Goal: Understand process/instructions

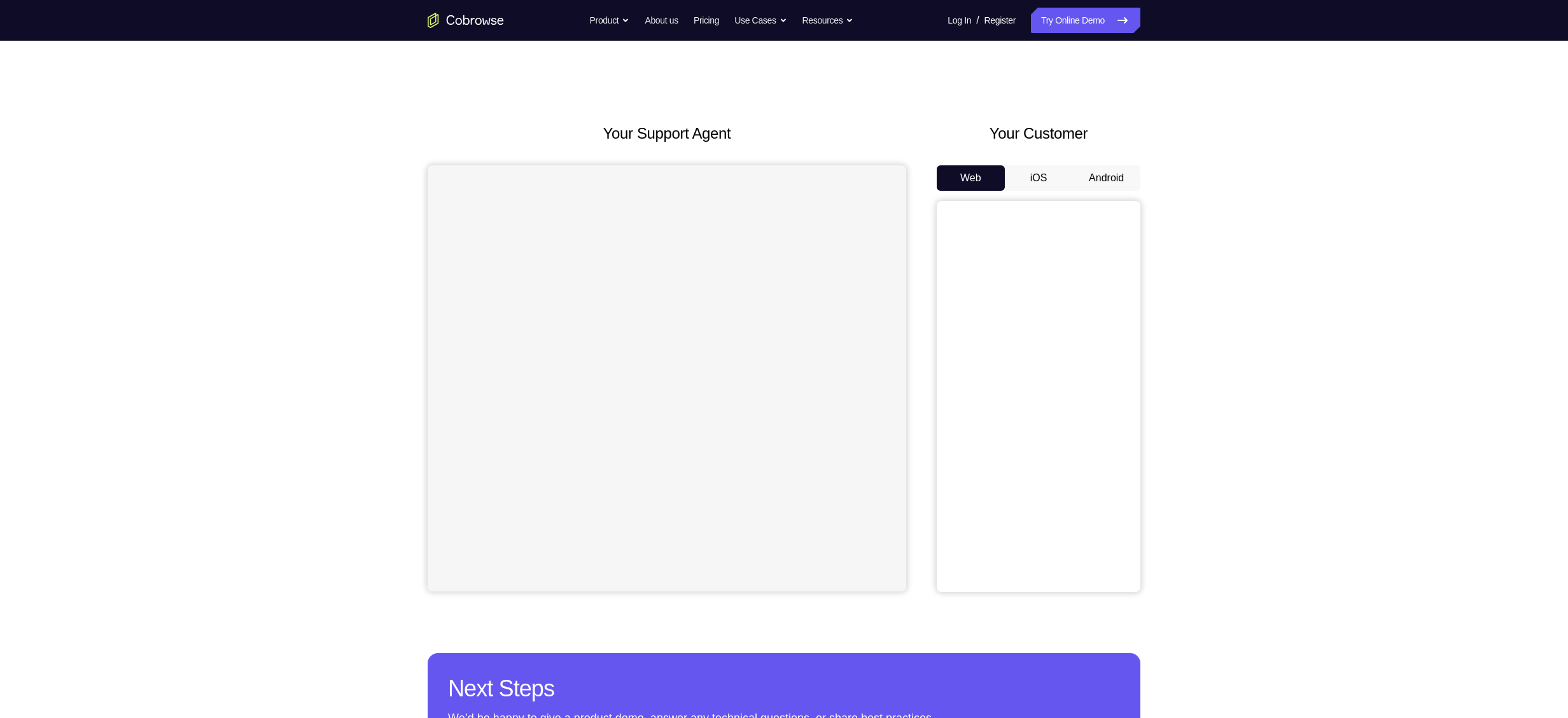
click at [1109, 183] on button "Android" at bounding box center [1106, 178] width 68 height 26
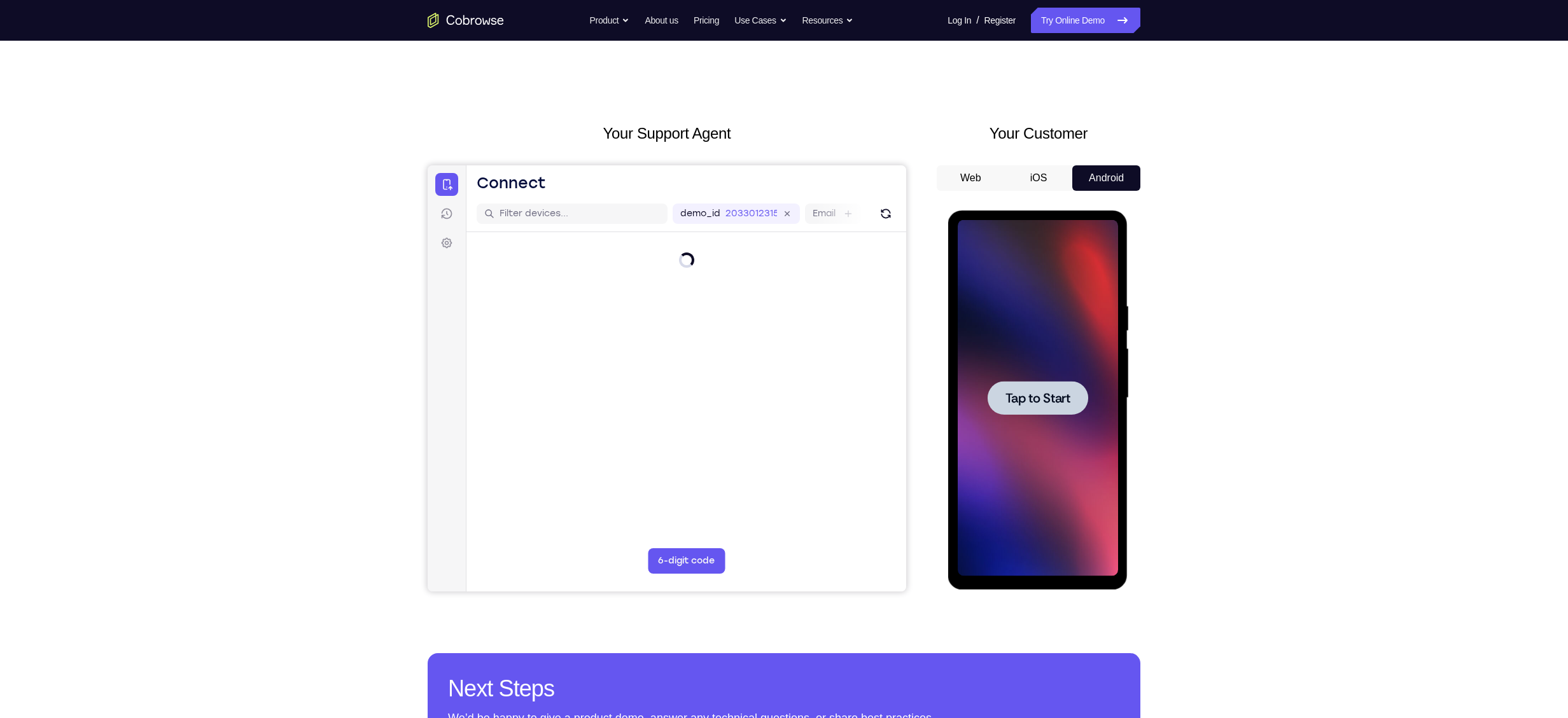
click at [1052, 392] on span "Tap to Start" at bounding box center [1037, 399] width 65 height 13
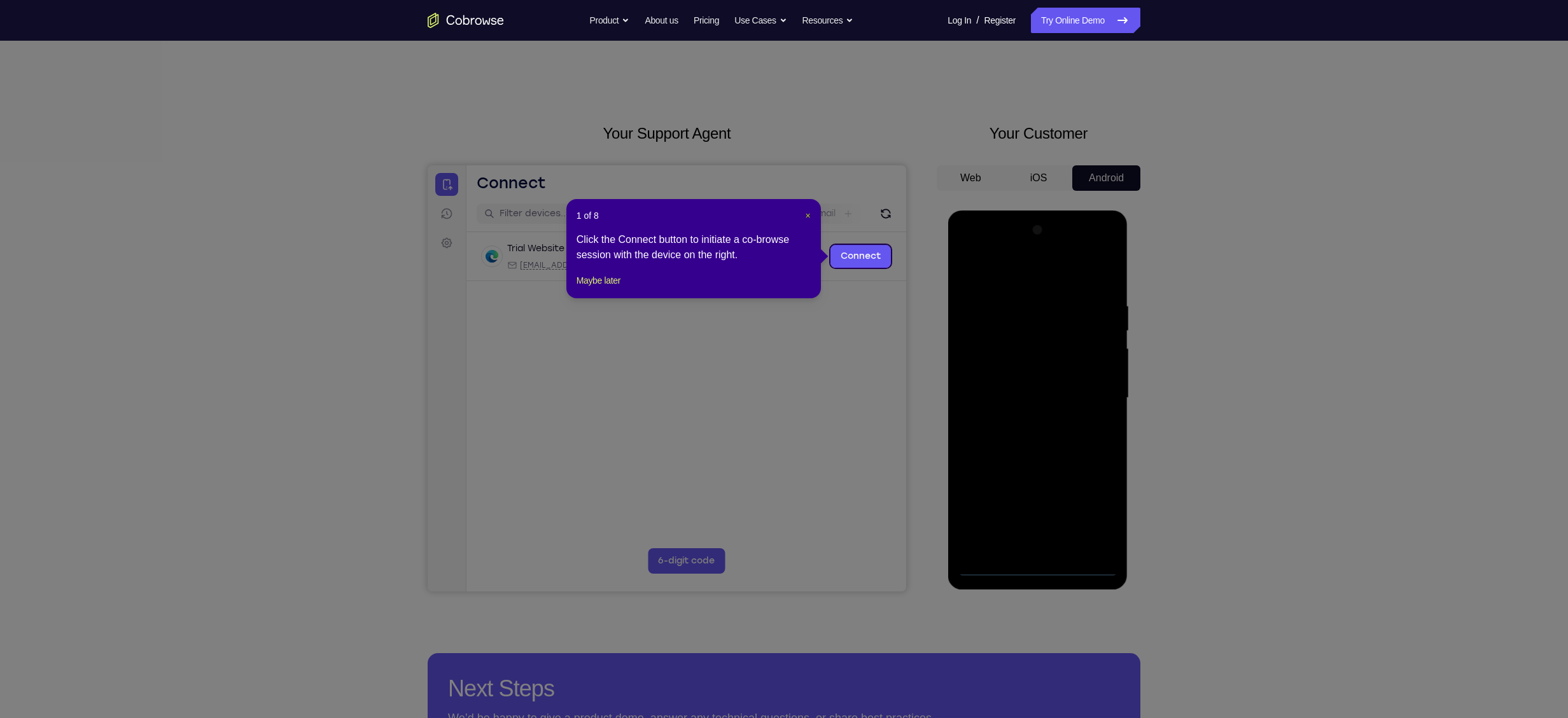
click at [807, 216] on span "×" at bounding box center [808, 216] width 5 height 10
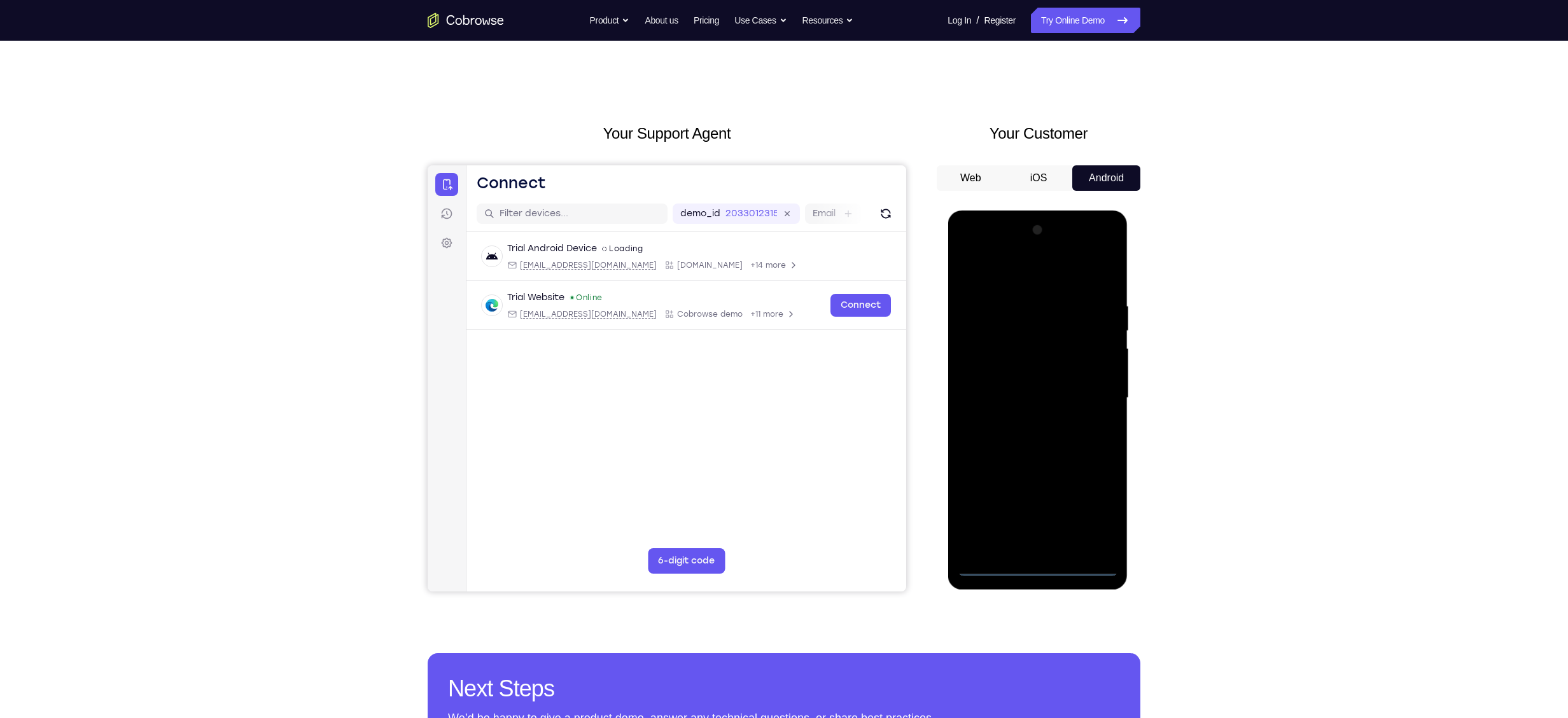
scroll to position [22, 0]
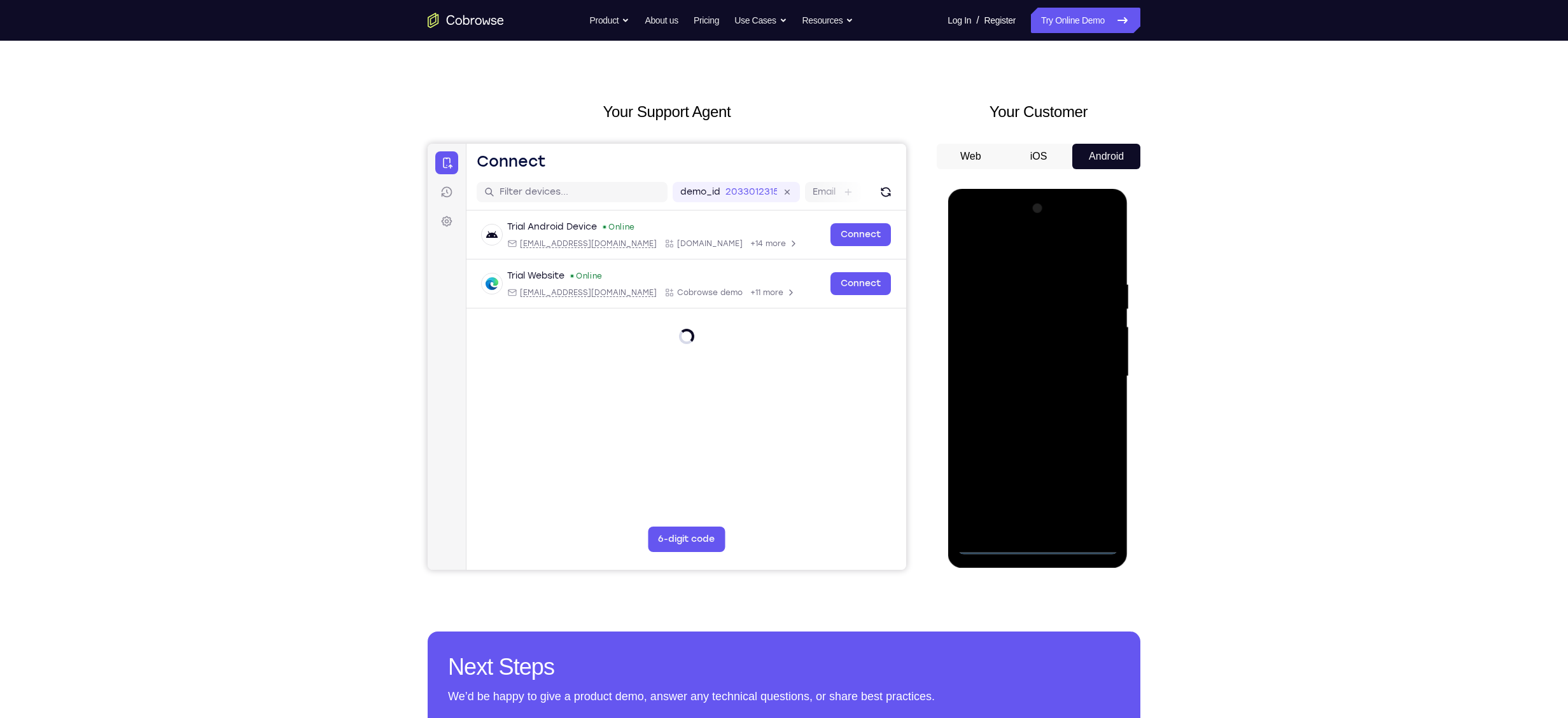
click at [1037, 545] on div at bounding box center [1037, 377] width 161 height 356
click at [1091, 483] on div at bounding box center [1037, 377] width 161 height 356
click at [1012, 252] on div at bounding box center [1037, 377] width 161 height 356
click at [1090, 365] on div at bounding box center [1037, 377] width 161 height 356
click at [1026, 400] on div at bounding box center [1037, 377] width 161 height 356
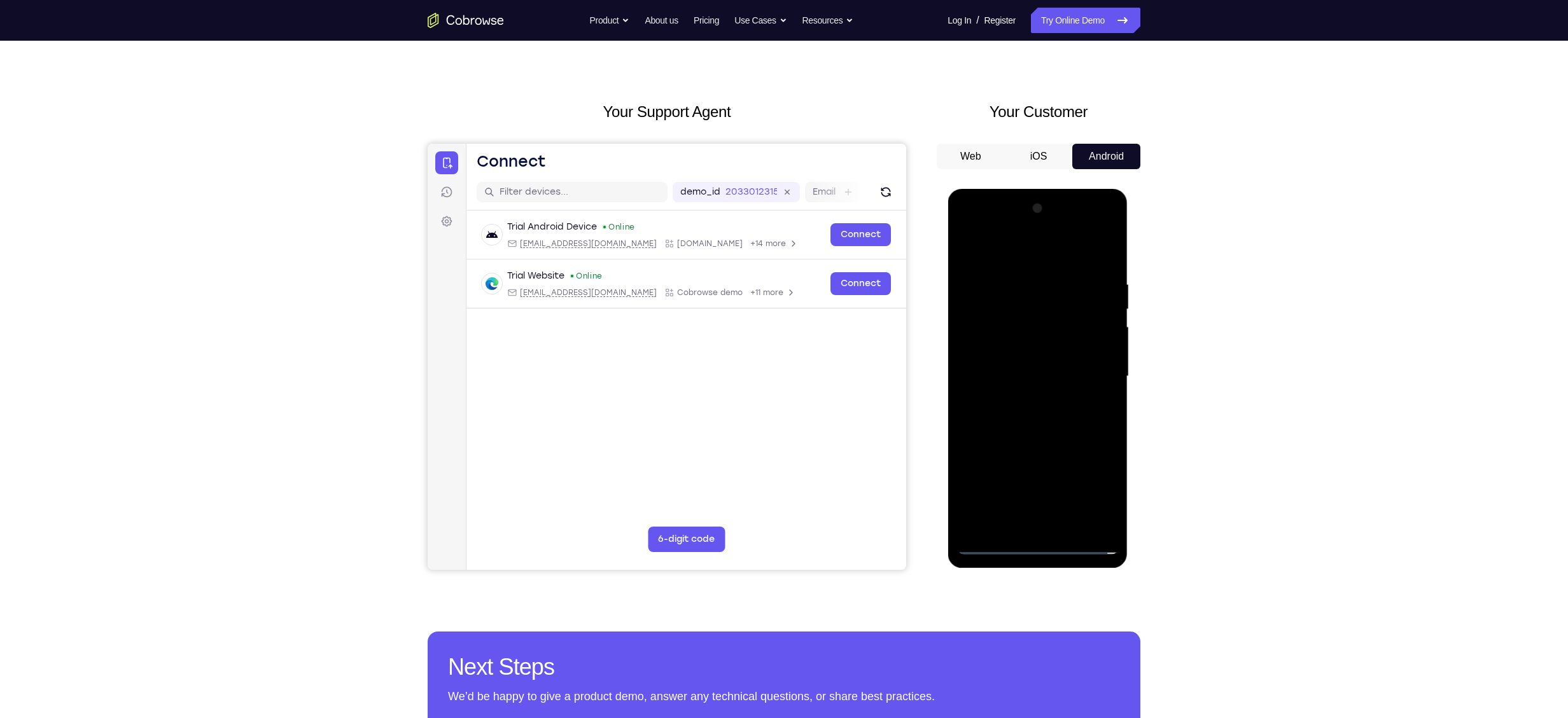
click at [1061, 358] on div at bounding box center [1037, 377] width 161 height 356
click at [1027, 348] on div at bounding box center [1037, 377] width 161 height 356
click at [991, 371] on div at bounding box center [1037, 377] width 161 height 356
click at [975, 418] on div at bounding box center [1037, 377] width 161 height 356
click at [1034, 436] on div at bounding box center [1037, 377] width 161 height 356
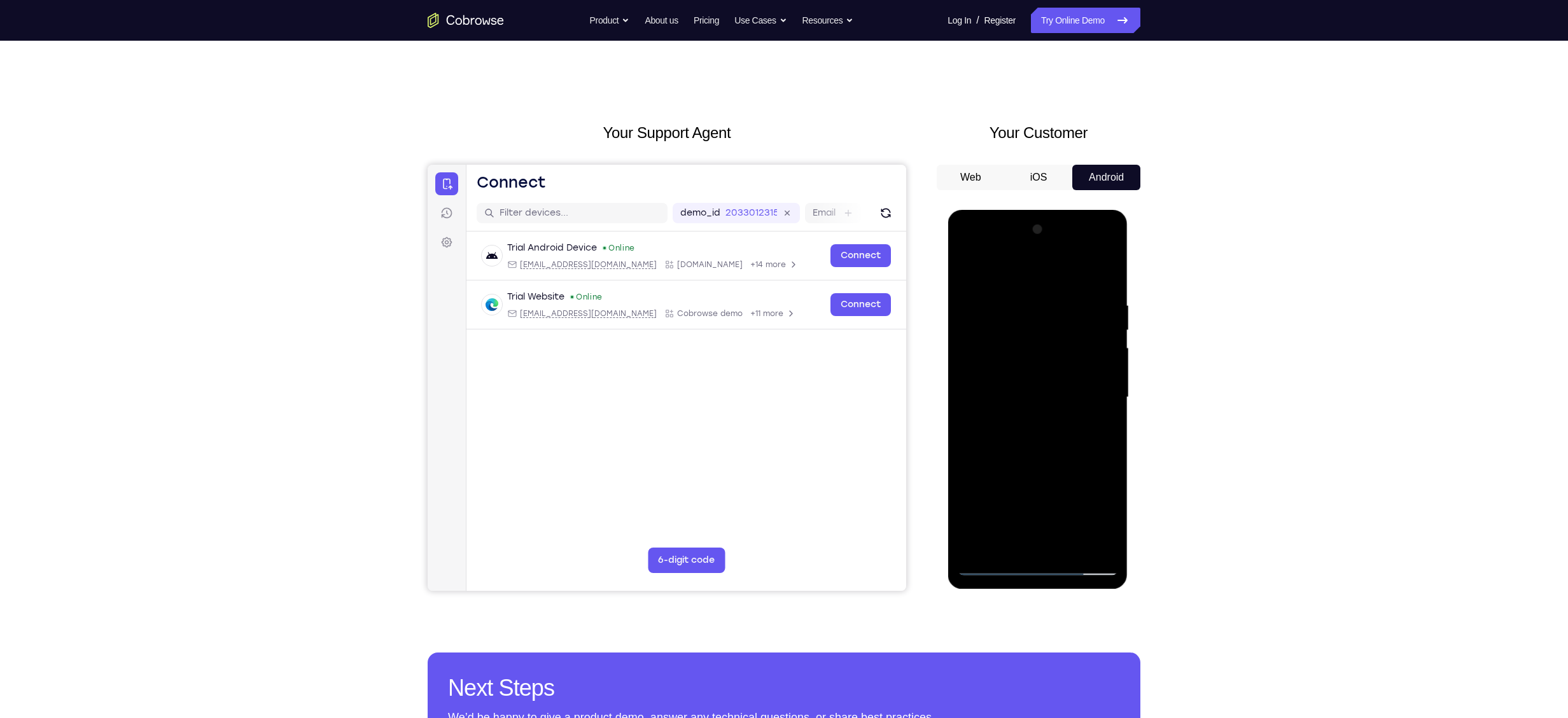
scroll to position [0, 0]
click at [1065, 549] on div at bounding box center [1037, 399] width 161 height 356
click at [1034, 466] on div at bounding box center [1037, 399] width 161 height 356
click at [992, 565] on div at bounding box center [1037, 399] width 161 height 356
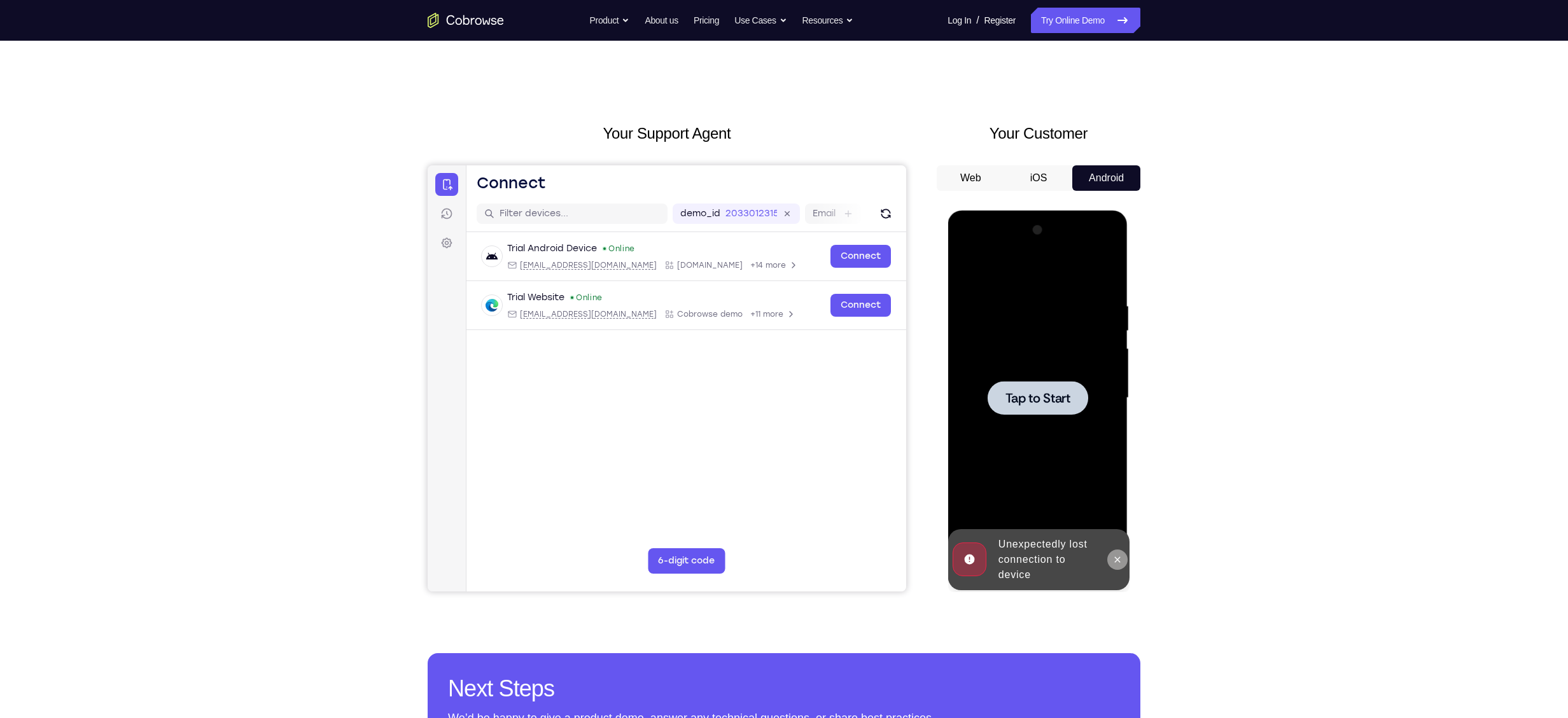
click at [1117, 557] on icon at bounding box center [1117, 560] width 10 height 10
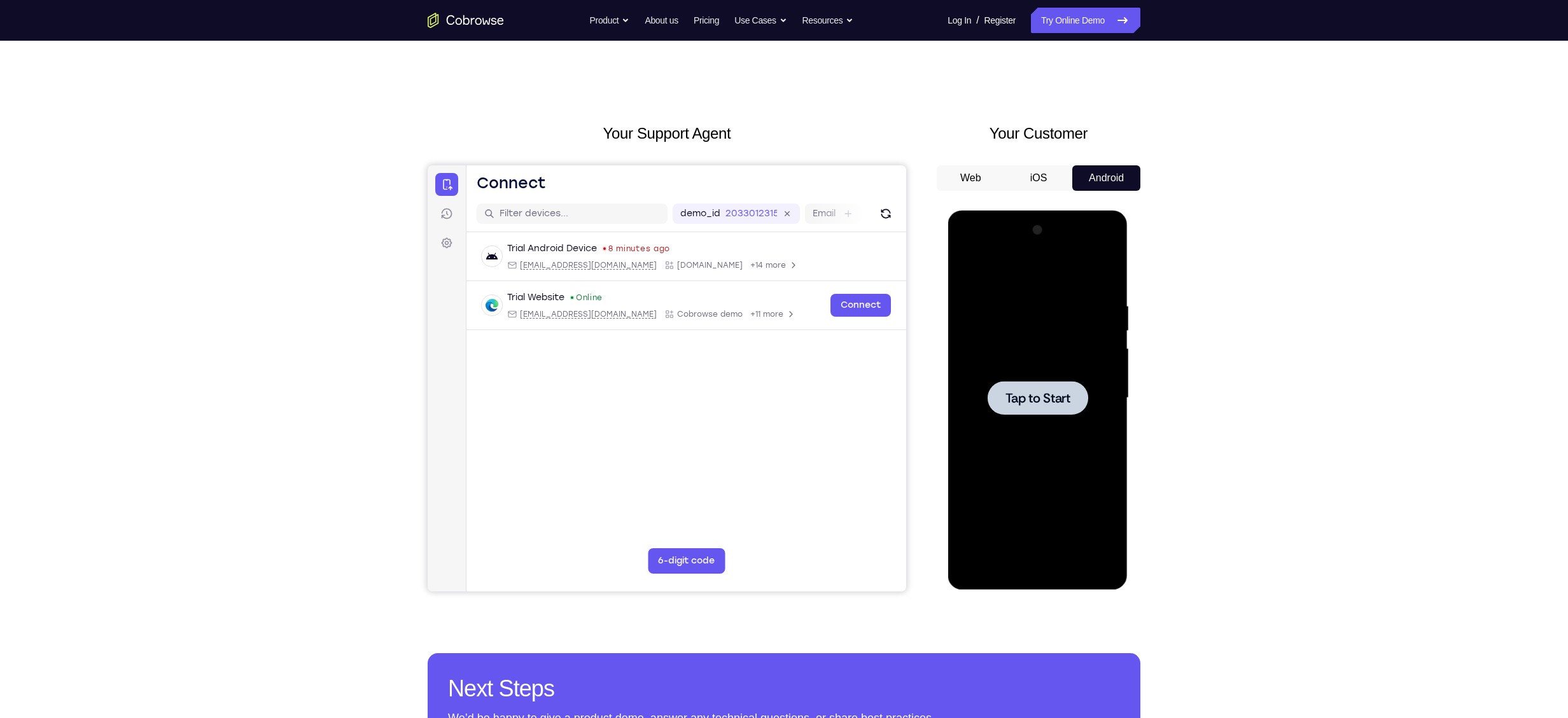
click at [1050, 394] on span "Tap to Start" at bounding box center [1037, 399] width 65 height 13
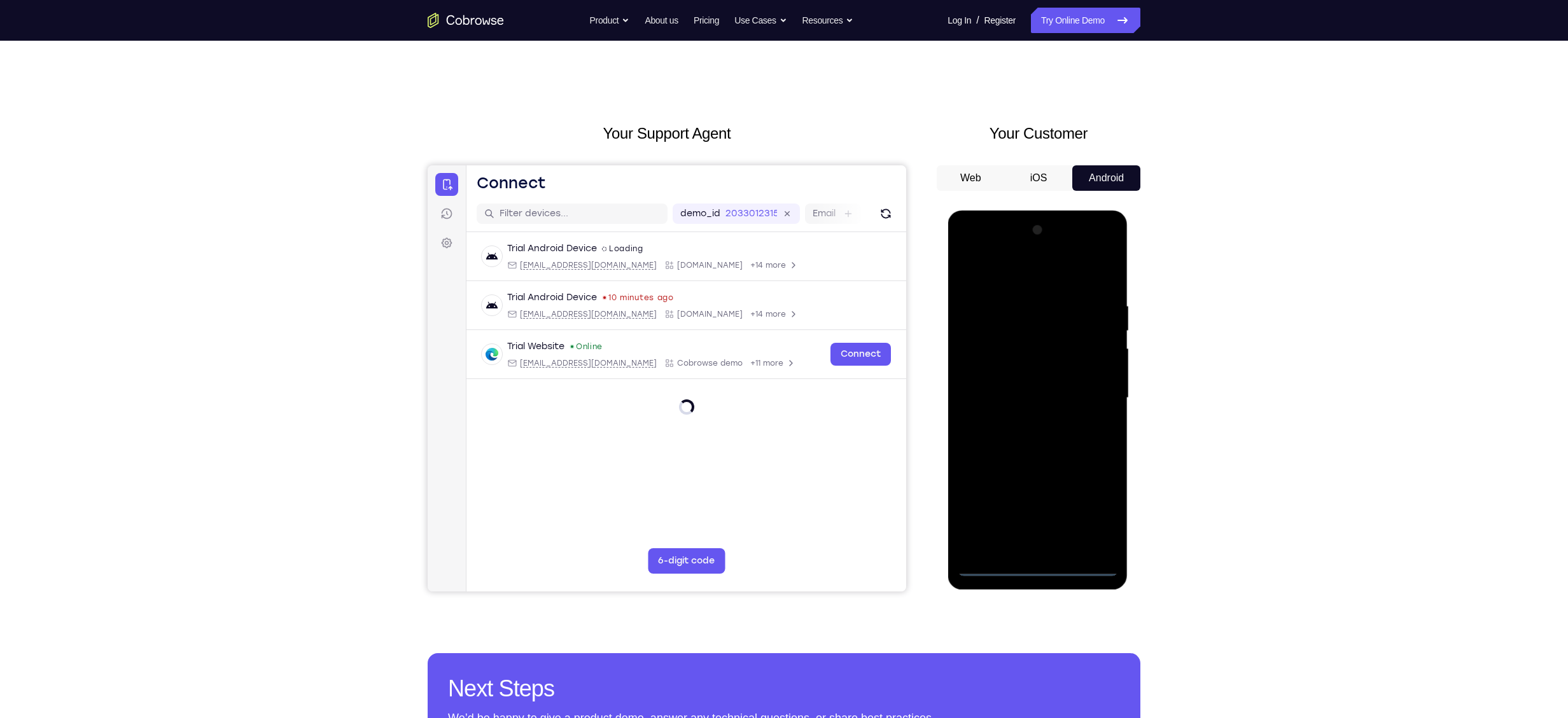
click at [1040, 566] on div at bounding box center [1037, 399] width 161 height 356
click at [1102, 513] on div at bounding box center [1037, 399] width 161 height 356
click at [1041, 277] on div at bounding box center [1037, 399] width 161 height 356
click at [1094, 390] on div at bounding box center [1037, 399] width 161 height 356
click at [1090, 391] on div at bounding box center [1037, 399] width 161 height 356
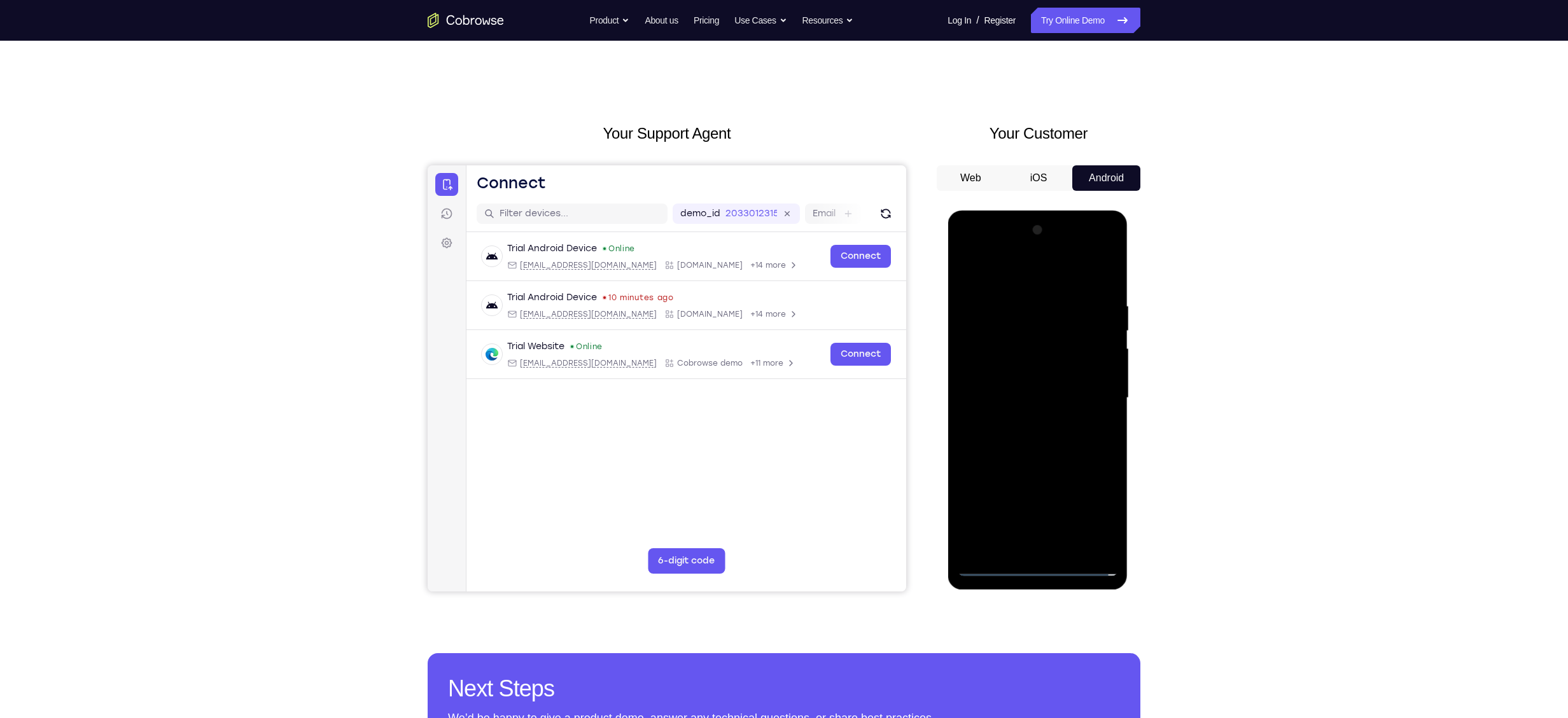
click at [1027, 421] on div at bounding box center [1037, 399] width 161 height 356
click at [1065, 387] on div at bounding box center [1037, 399] width 161 height 356
click at [1030, 375] on div at bounding box center [1037, 399] width 161 height 356
click at [1006, 399] on div at bounding box center [1037, 399] width 161 height 356
click at [1038, 436] on div at bounding box center [1037, 399] width 161 height 356
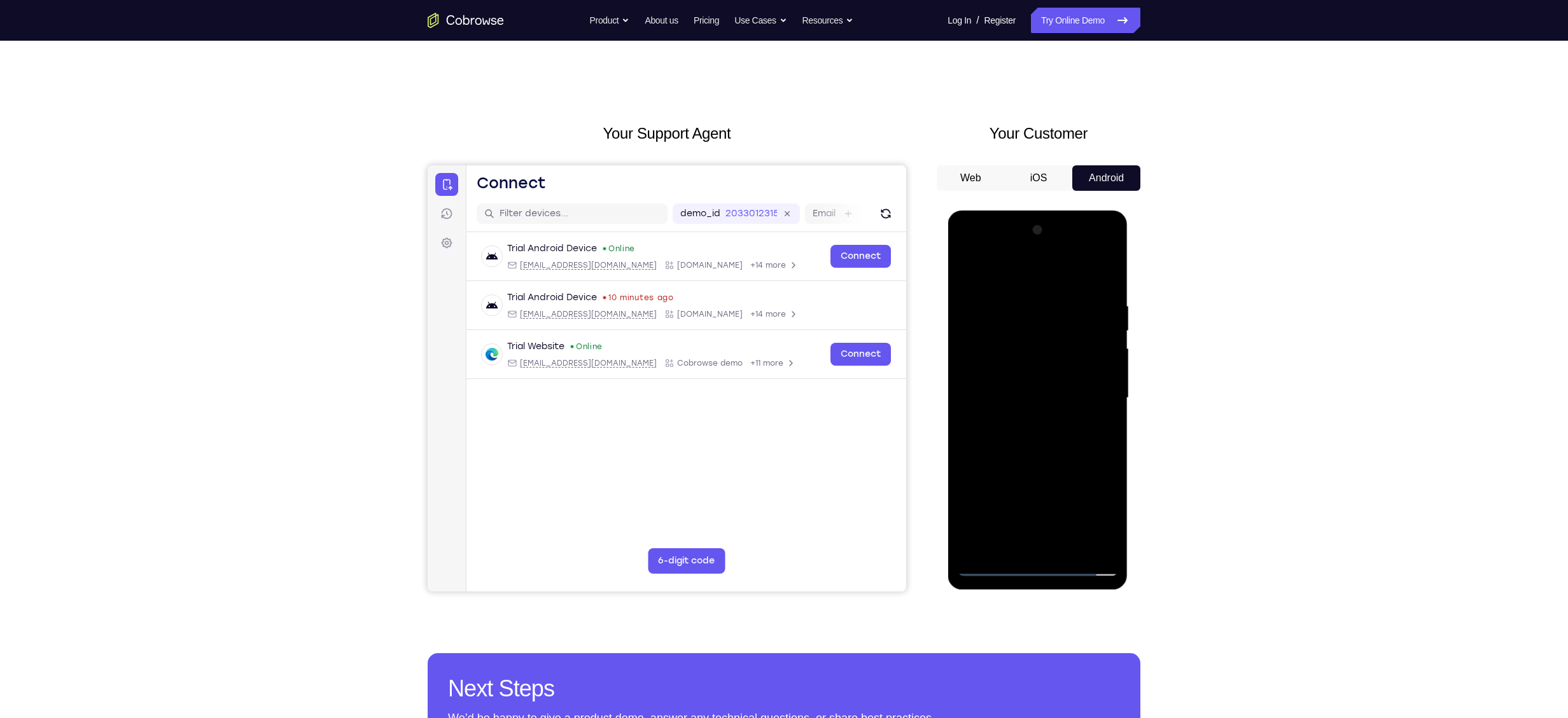
click at [1050, 431] on div at bounding box center [1037, 399] width 161 height 356
click at [1052, 453] on div at bounding box center [1037, 399] width 161 height 356
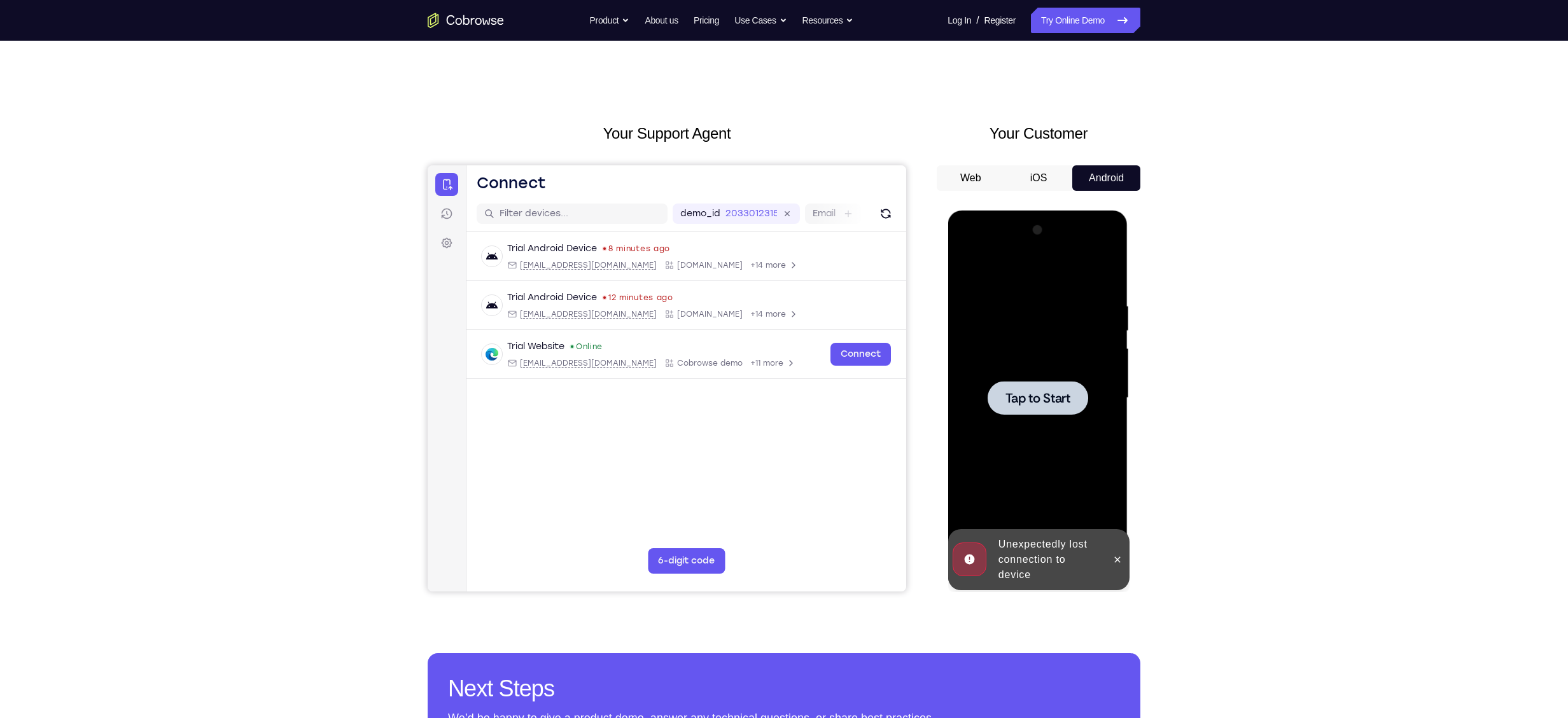
click at [1080, 391] on div at bounding box center [1037, 398] width 101 height 34
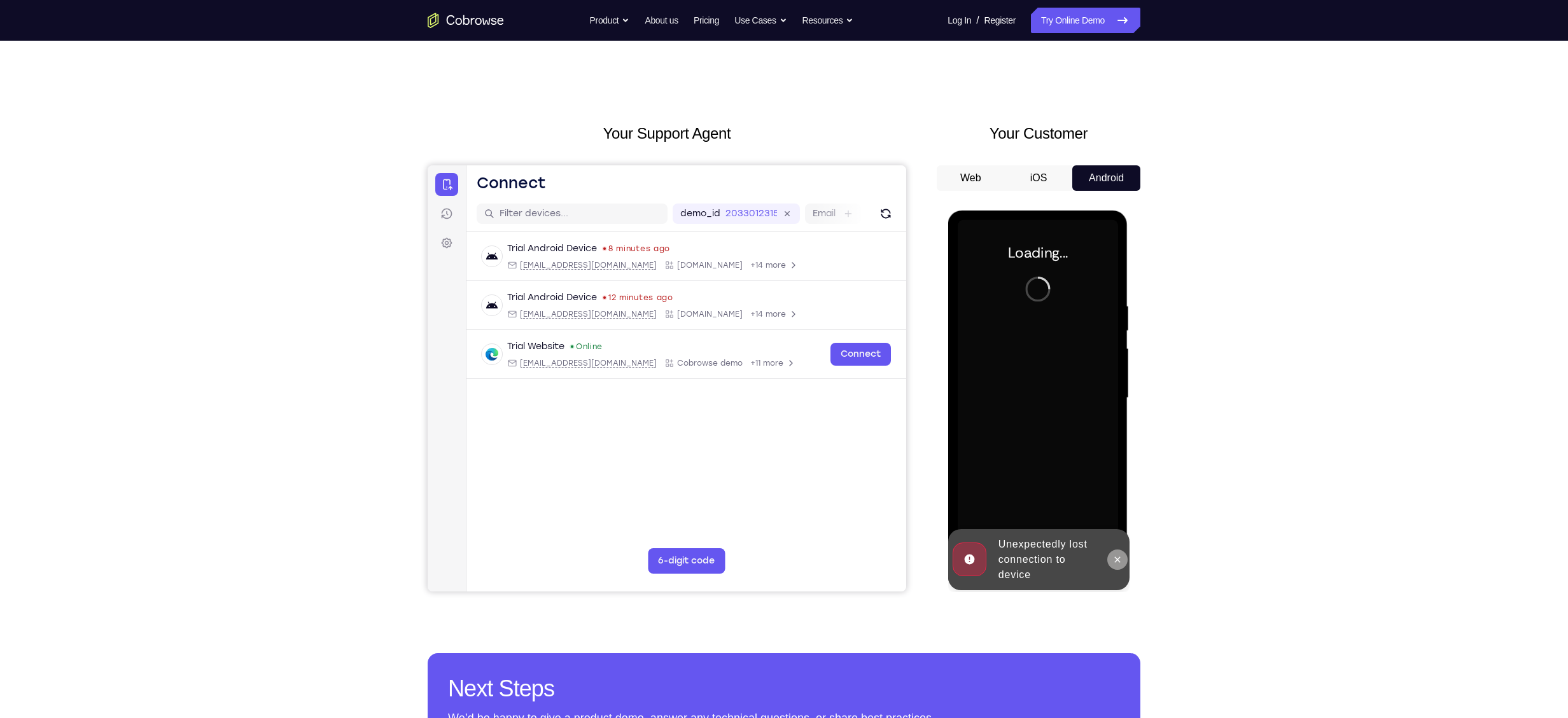
click at [1117, 561] on icon at bounding box center [1117, 560] width 10 height 10
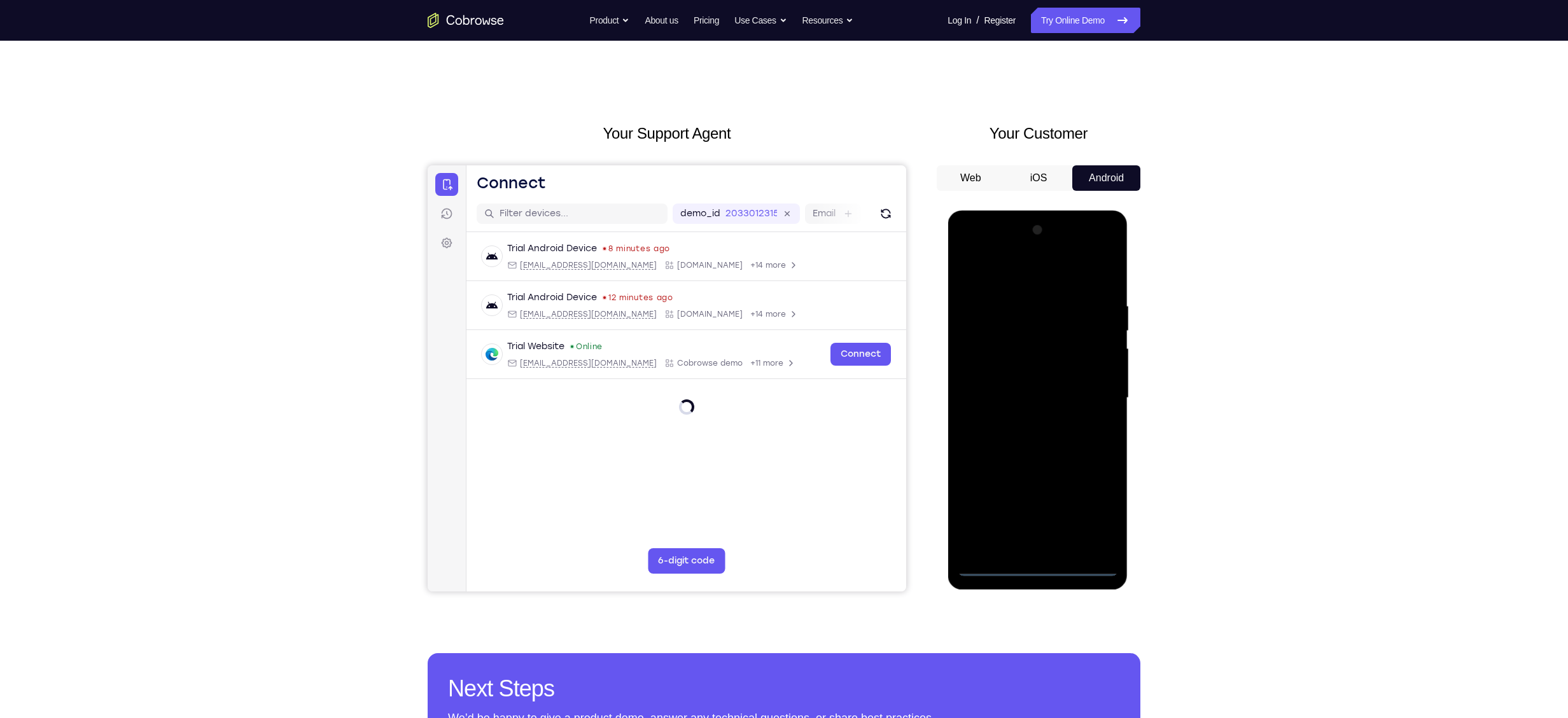
click at [1042, 567] on div at bounding box center [1037, 399] width 161 height 356
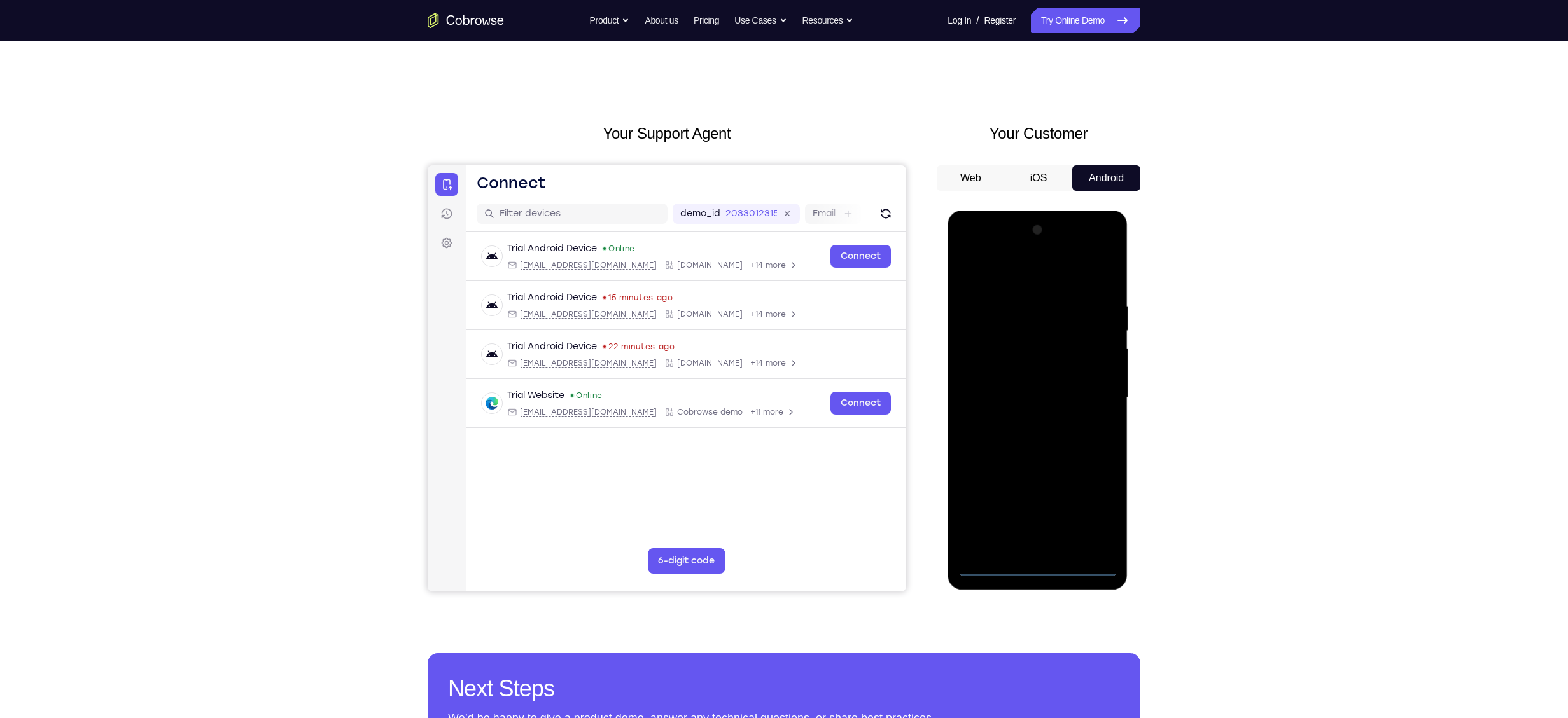
click at [1090, 512] on div at bounding box center [1037, 399] width 161 height 356
click at [1021, 276] on div at bounding box center [1037, 399] width 161 height 356
click at [1093, 395] on div at bounding box center [1037, 399] width 161 height 356
click at [1023, 425] on div at bounding box center [1037, 399] width 161 height 356
click at [1065, 379] on div at bounding box center [1037, 399] width 161 height 356
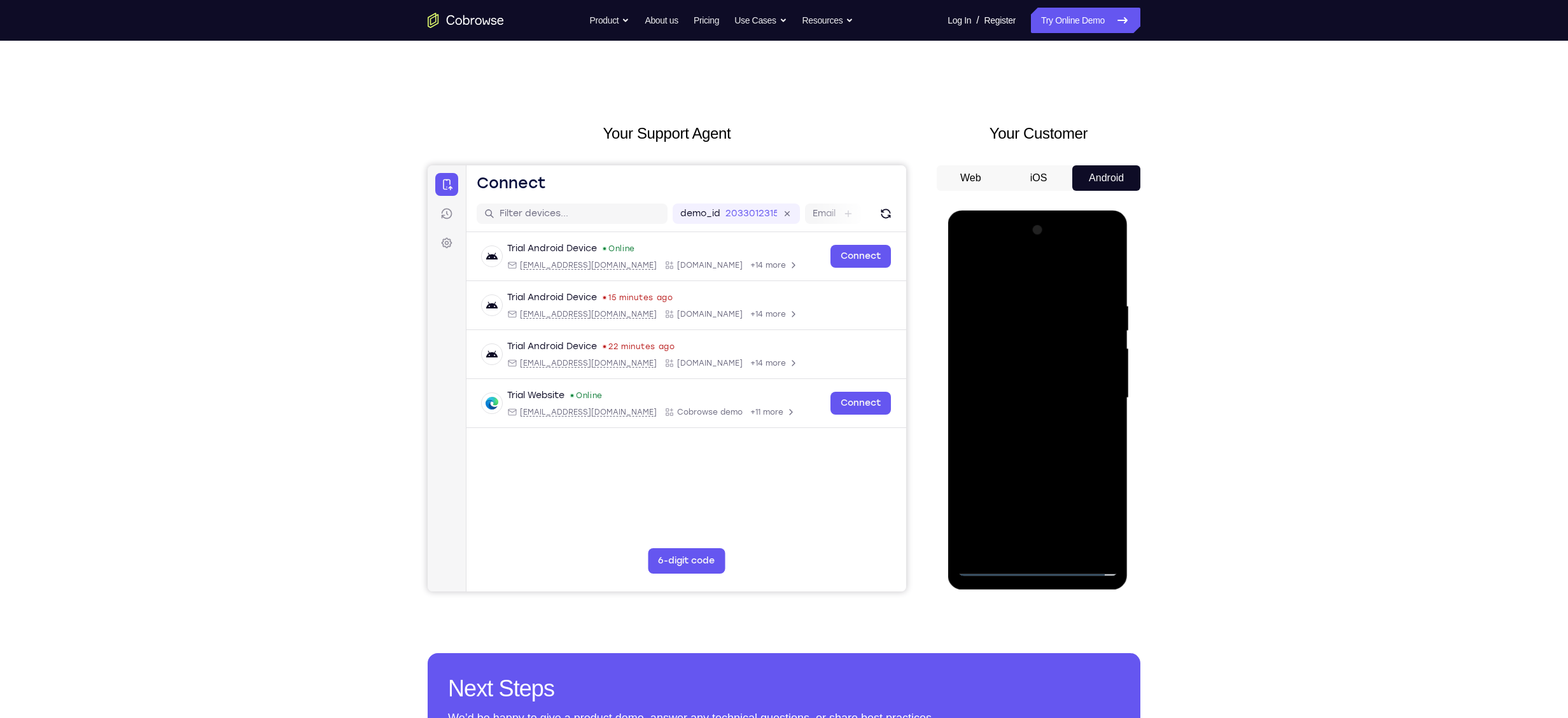
click at [1022, 369] on div at bounding box center [1037, 399] width 161 height 356
click at [1005, 393] on div at bounding box center [1037, 399] width 161 height 356
click at [1006, 458] on div at bounding box center [1037, 399] width 161 height 356
click at [1069, 268] on div at bounding box center [1037, 399] width 161 height 356
click at [1045, 295] on div at bounding box center [1037, 399] width 161 height 356
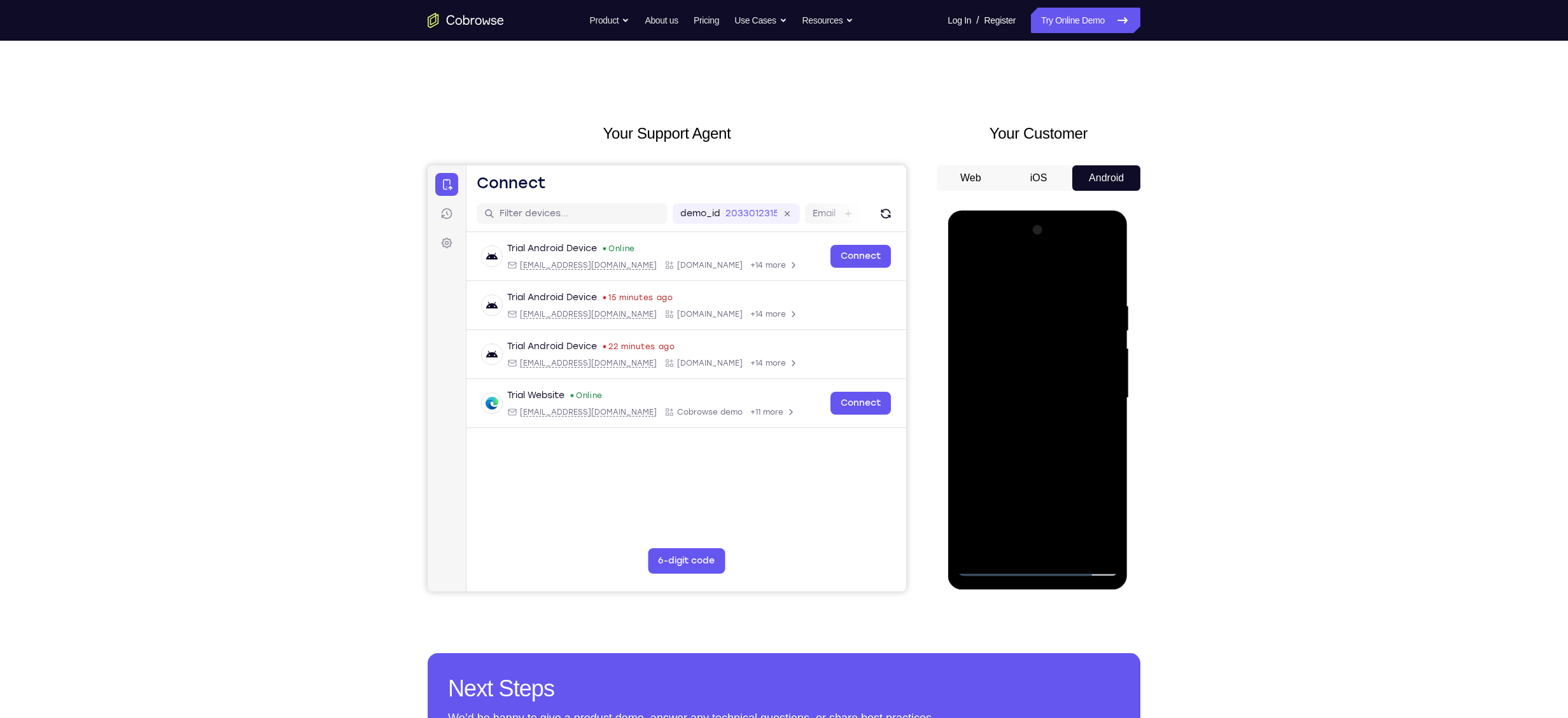
click at [1068, 545] on div at bounding box center [1037, 399] width 161 height 356
click at [1065, 468] on div at bounding box center [1037, 399] width 161 height 356
click at [974, 264] on div at bounding box center [1037, 399] width 161 height 356
